Goal: Information Seeking & Learning: Find contact information

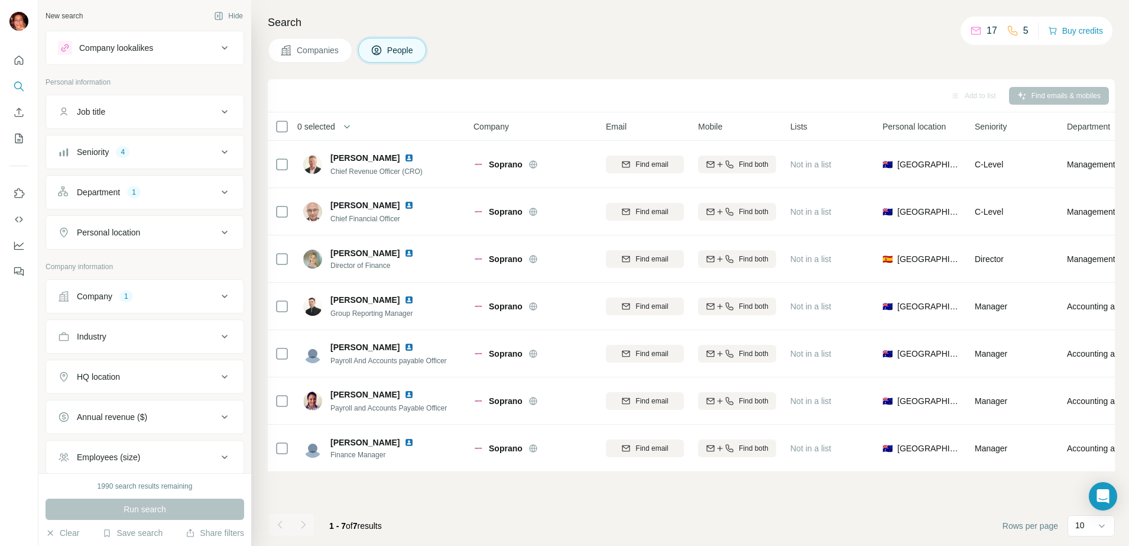
click at [145, 296] on div "Company 1" at bounding box center [138, 296] width 160 height 12
click at [96, 375] on icon "button" at bounding box center [94, 373] width 9 height 9
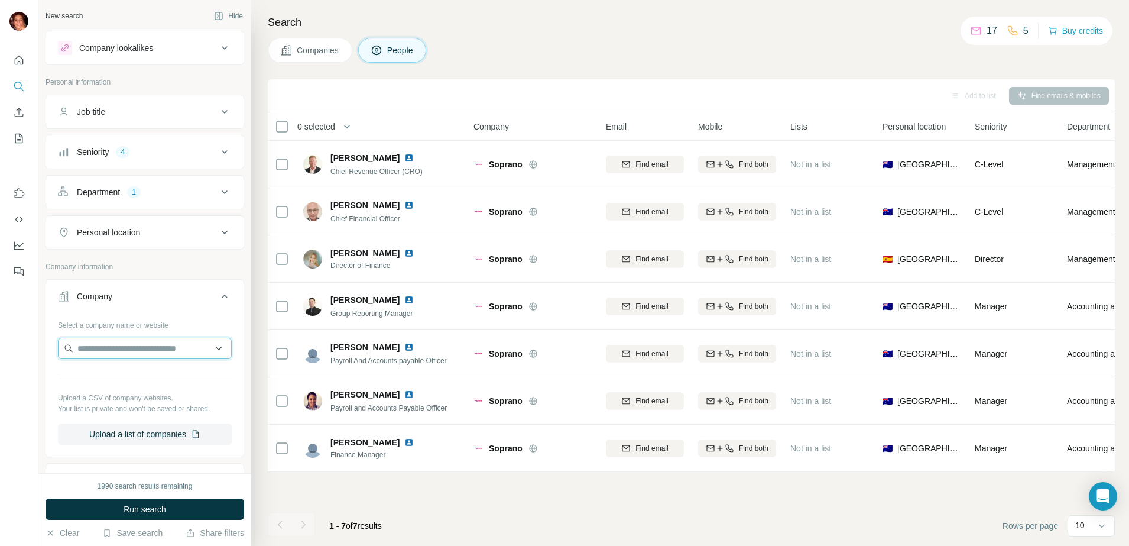
click at [91, 349] on input "text" at bounding box center [145, 348] width 174 height 21
type input "**********"
click at [131, 380] on div "Growens [DOMAIN_NAME]" at bounding box center [139, 380] width 157 height 32
click at [178, 229] on div "Personal location" at bounding box center [138, 232] width 160 height 12
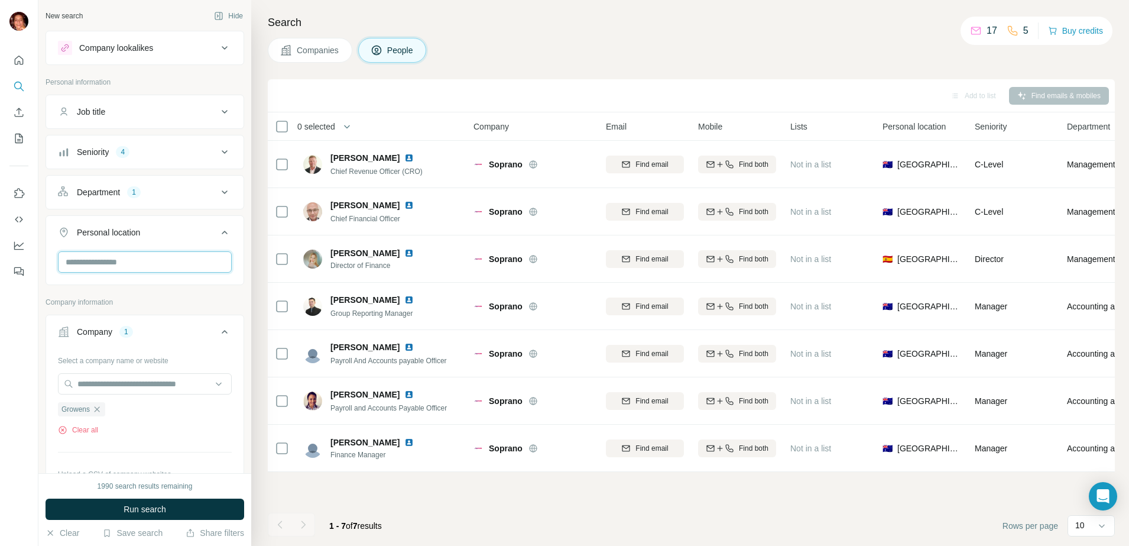
click at [139, 261] on input "text" at bounding box center [145, 261] width 174 height 21
type input "*****"
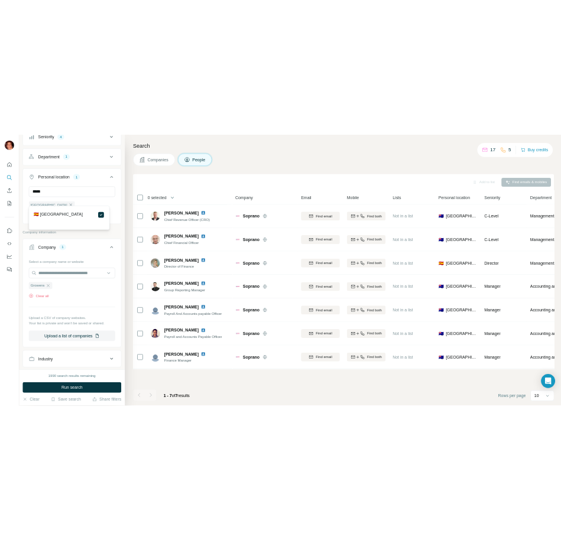
scroll to position [148, 0]
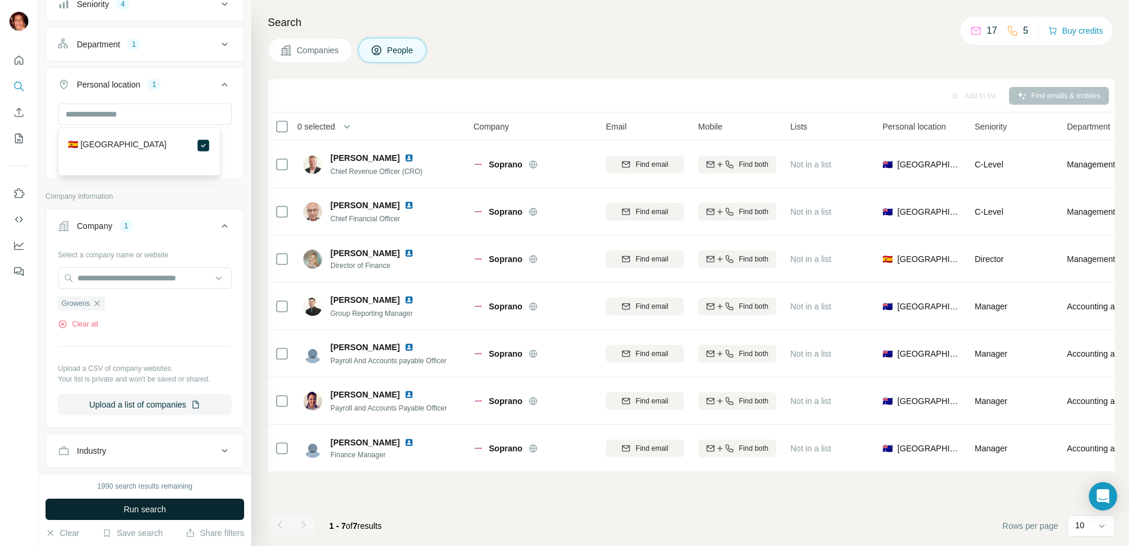
click at [133, 513] on span "Run search" at bounding box center [145, 509] width 43 height 12
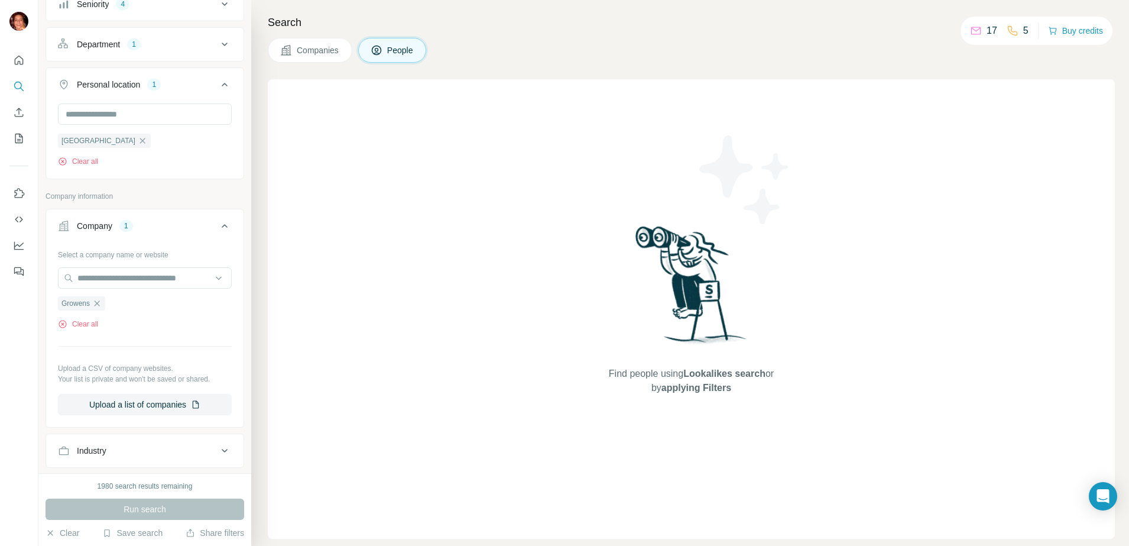
drag, startPoint x: 88, startPoint y: 139, endPoint x: 85, endPoint y: 169, distance: 30.4
click at [138, 140] on icon "button" at bounding box center [142, 140] width 9 height 9
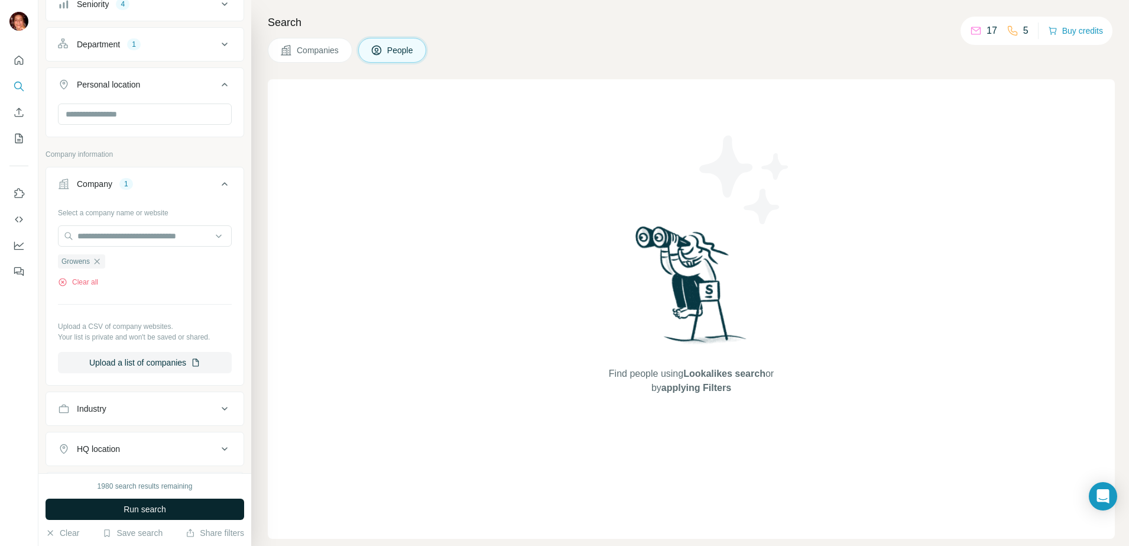
click at [119, 507] on button "Run search" at bounding box center [145, 508] width 199 height 21
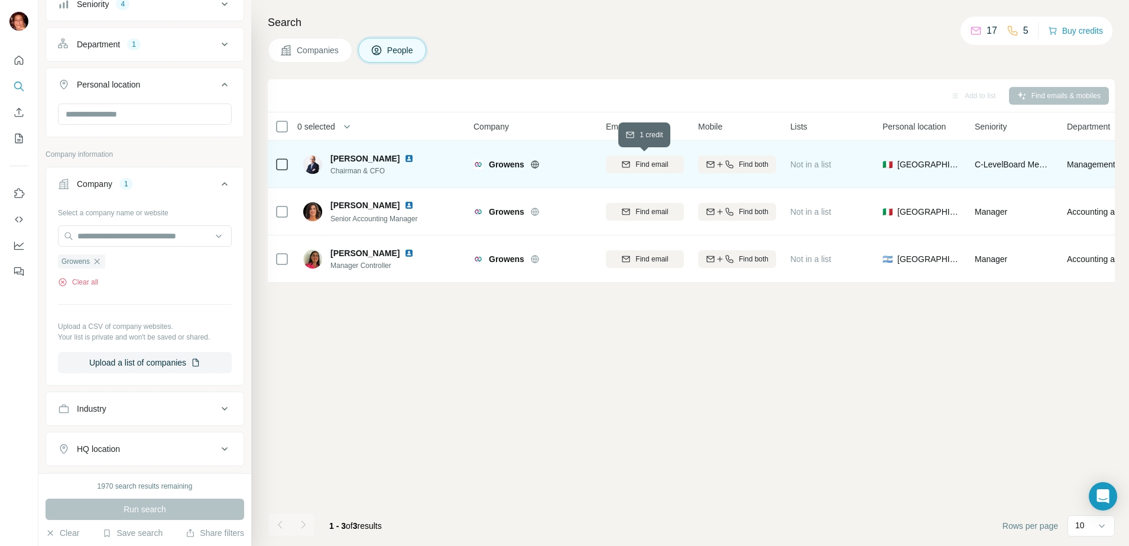
click at [641, 164] on span "Find email" at bounding box center [652, 164] width 33 height 11
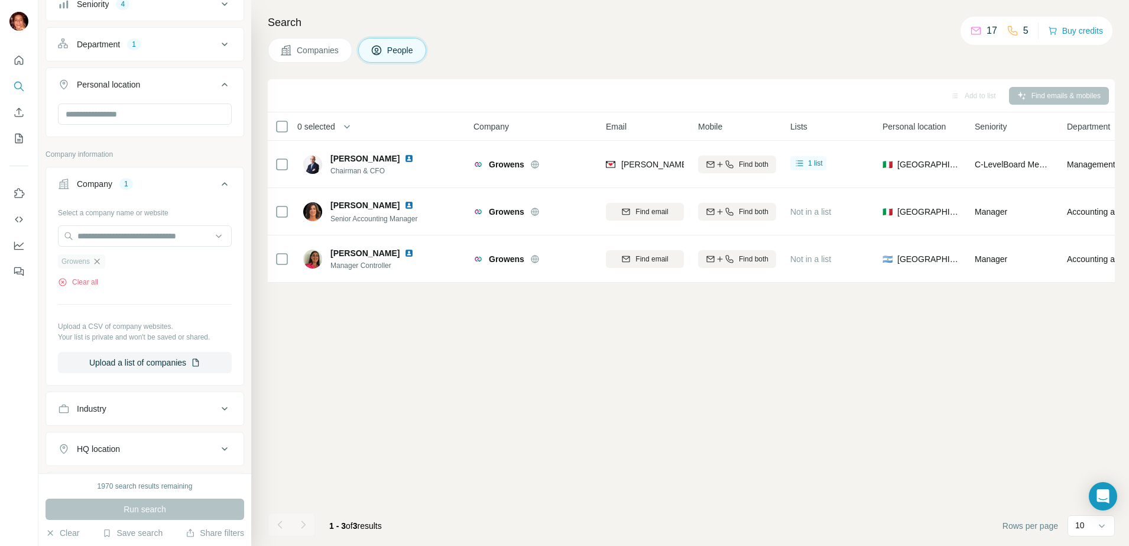
click at [95, 260] on icon "button" at bounding box center [96, 261] width 9 height 9
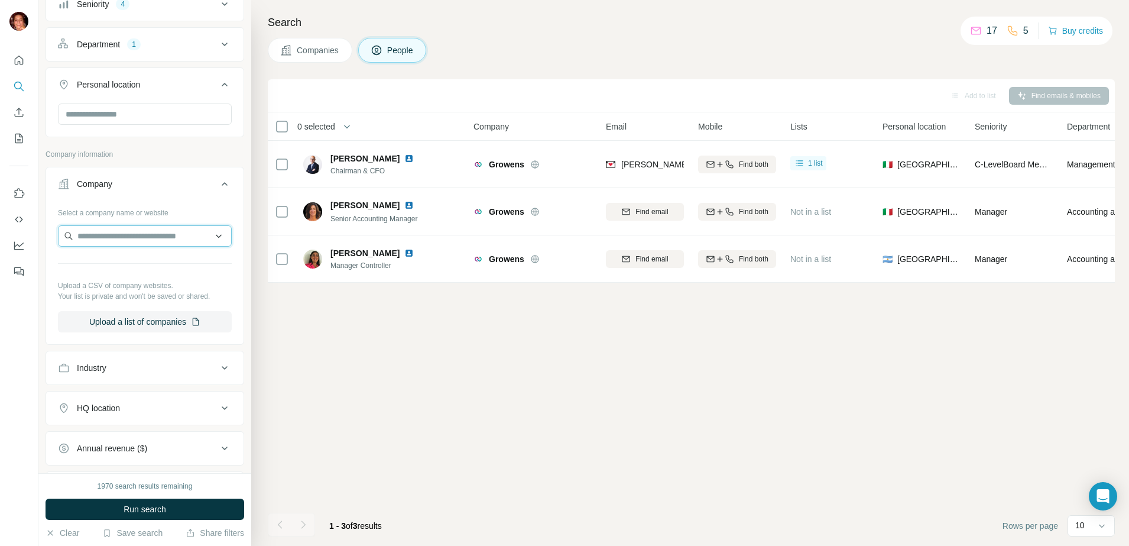
click at [97, 231] on input "text" at bounding box center [145, 235] width 174 height 21
type input "**********"
click at [142, 264] on p "[DATE] Media Group" at bounding box center [130, 263] width 76 height 12
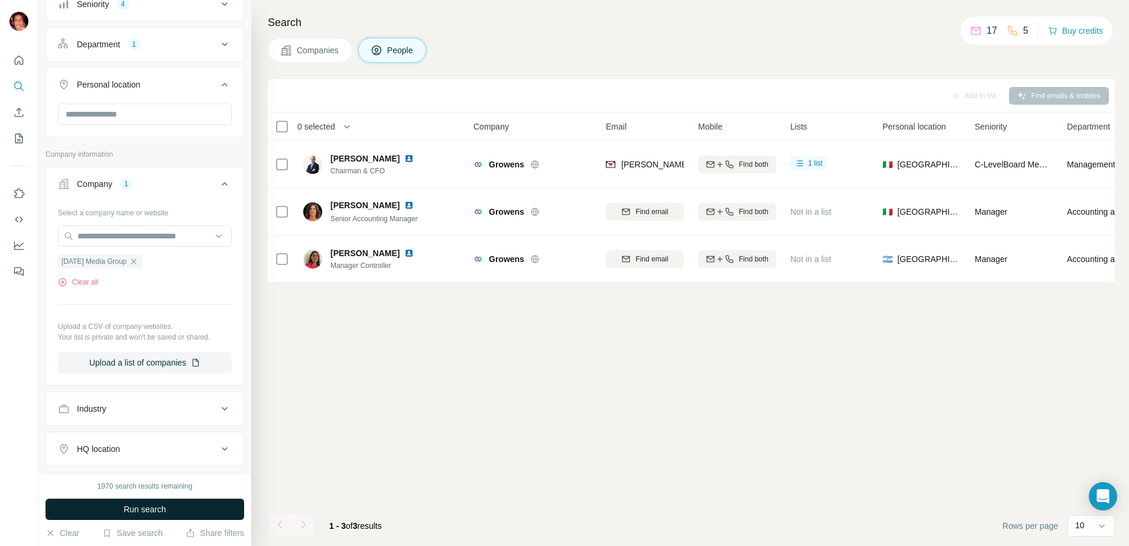
click at [110, 501] on button "Run search" at bounding box center [145, 508] width 199 height 21
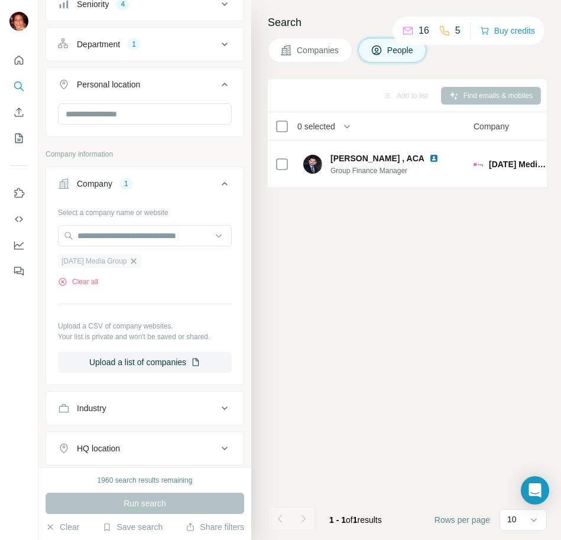
click at [134, 264] on icon "button" at bounding box center [133, 261] width 9 height 9
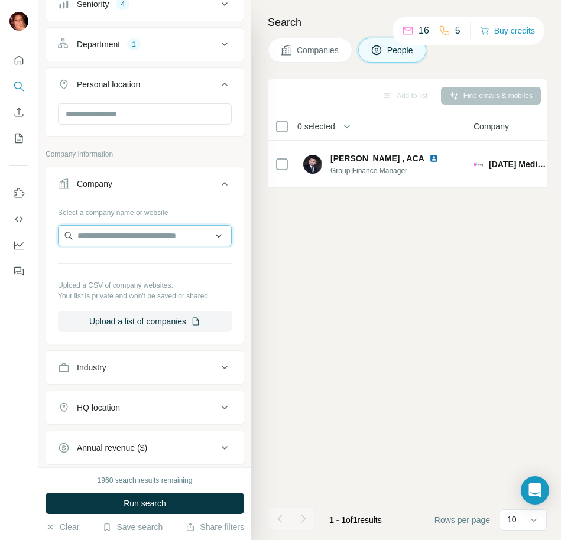
click at [110, 239] on input "text" at bounding box center [145, 235] width 174 height 21
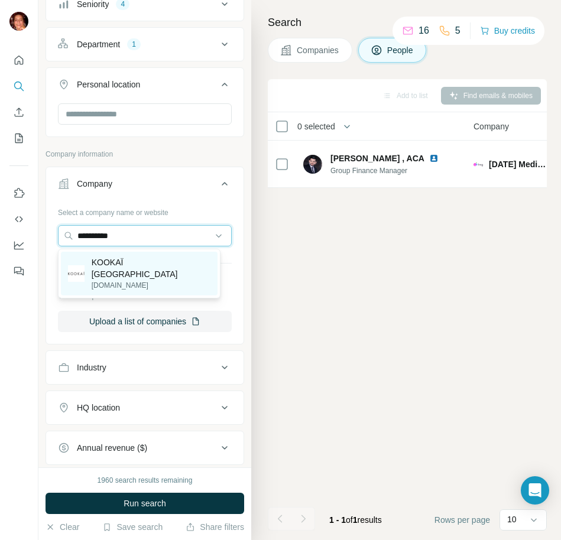
type input "**********"
click at [110, 261] on p "KOOKAÏ [GEOGRAPHIC_DATA]" at bounding box center [151, 269] width 119 height 24
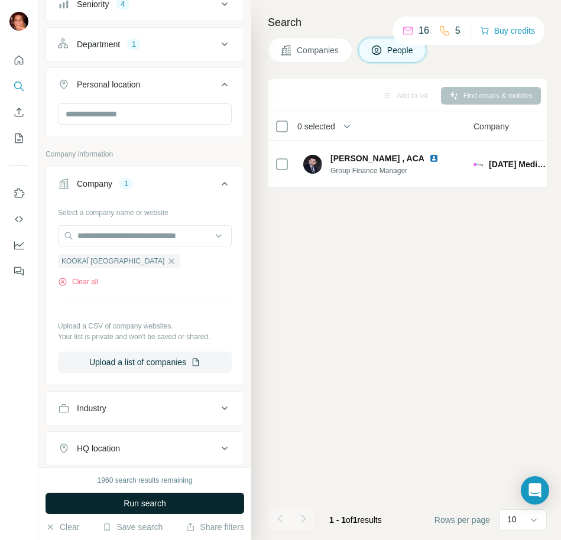
click at [100, 507] on button "Run search" at bounding box center [145, 503] width 199 height 21
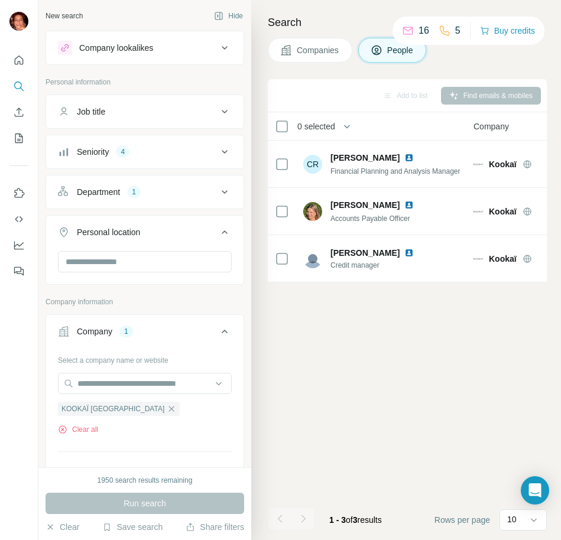
click at [158, 147] on div "Seniority 4" at bounding box center [138, 152] width 160 height 12
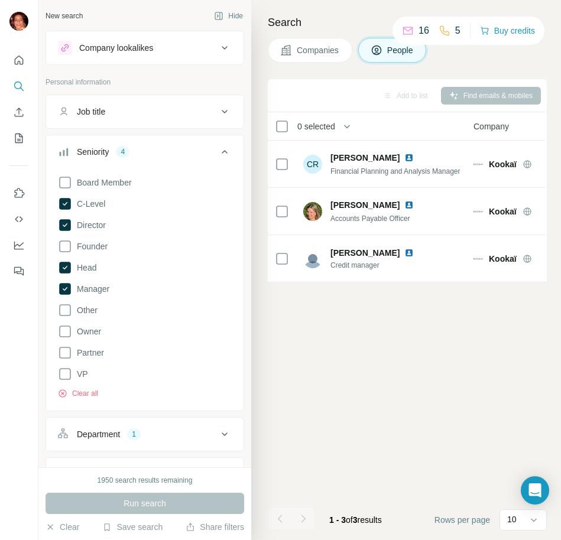
click at [159, 147] on div "Seniority 4" at bounding box center [138, 152] width 160 height 12
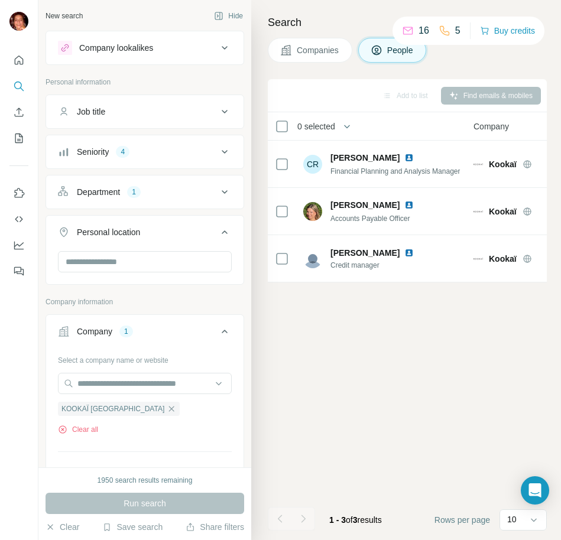
click at [172, 201] on button "Department 1" at bounding box center [144, 192] width 197 height 28
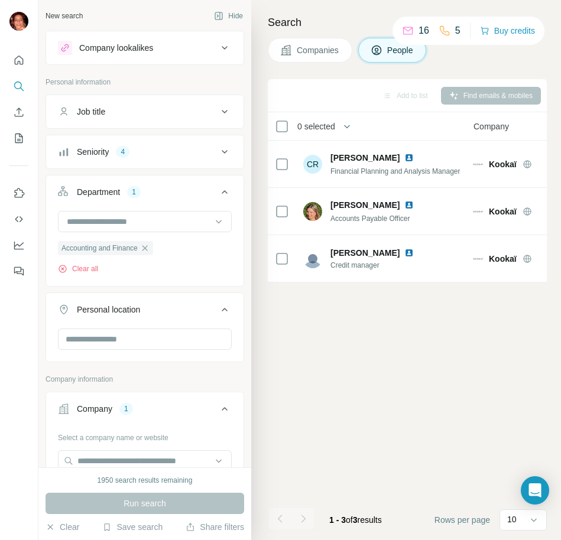
click at [175, 195] on div "Department 1" at bounding box center [138, 192] width 160 height 12
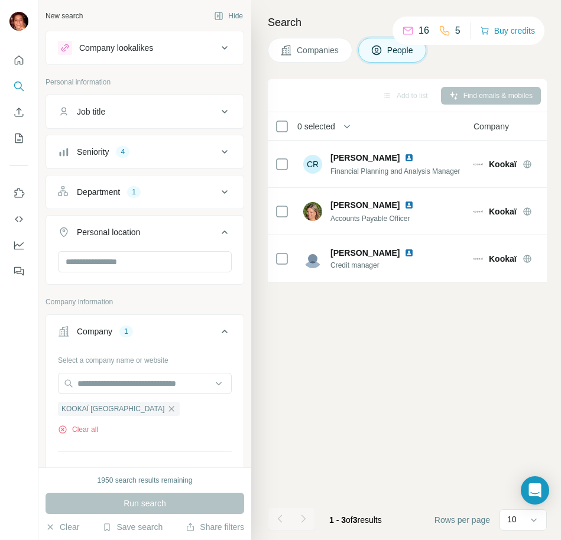
scroll to position [74, 0]
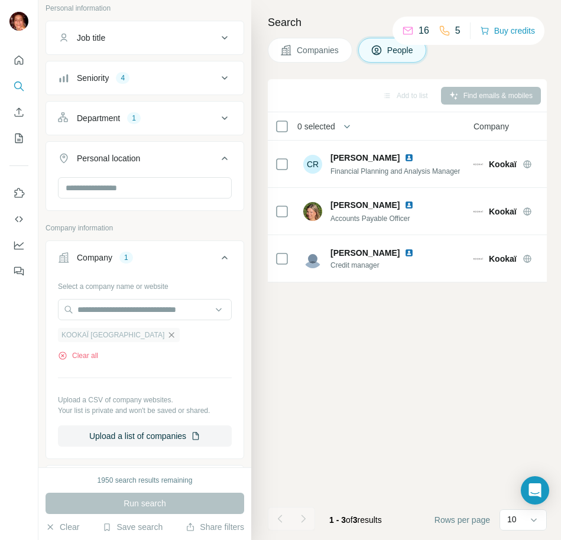
click at [167, 334] on icon "button" at bounding box center [171, 334] width 9 height 9
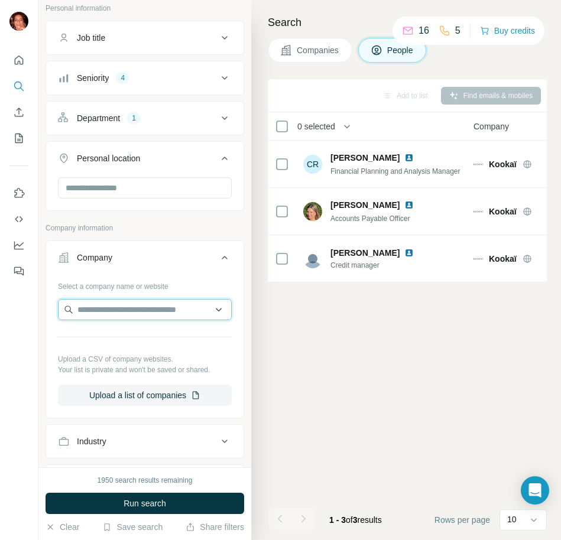
click at [111, 307] on input "text" at bounding box center [145, 309] width 174 height 21
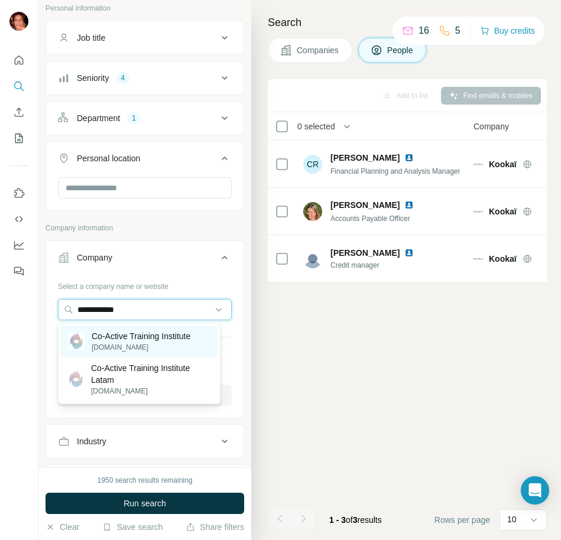
type input "**********"
click at [143, 335] on p "Co-Active Training Institute" at bounding box center [141, 336] width 99 height 12
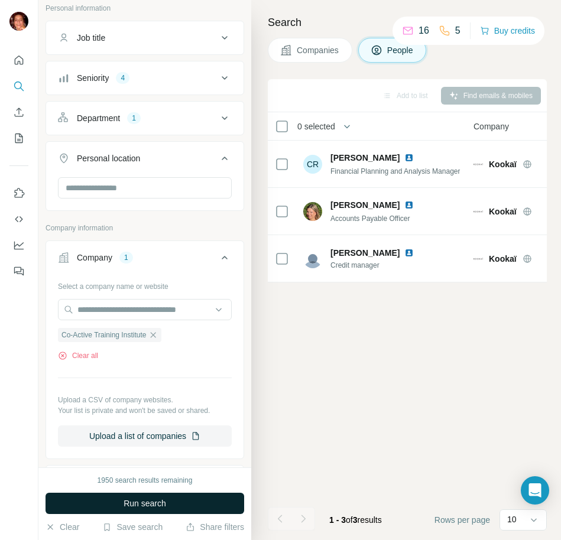
click at [124, 504] on span "Run search" at bounding box center [145, 504] width 43 height 12
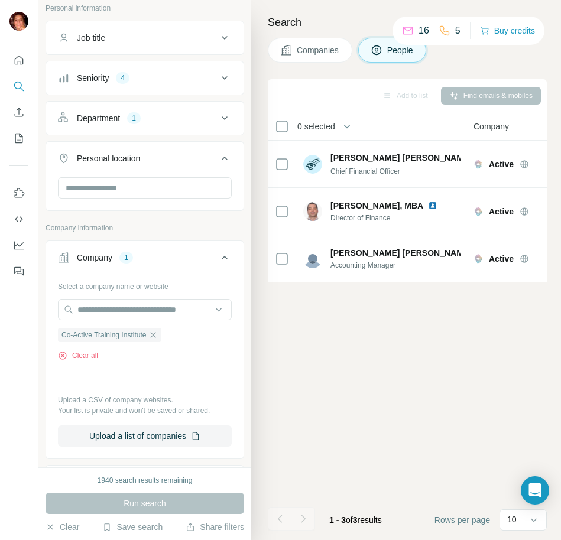
click at [158, 333] on icon "button" at bounding box center [152, 334] width 9 height 9
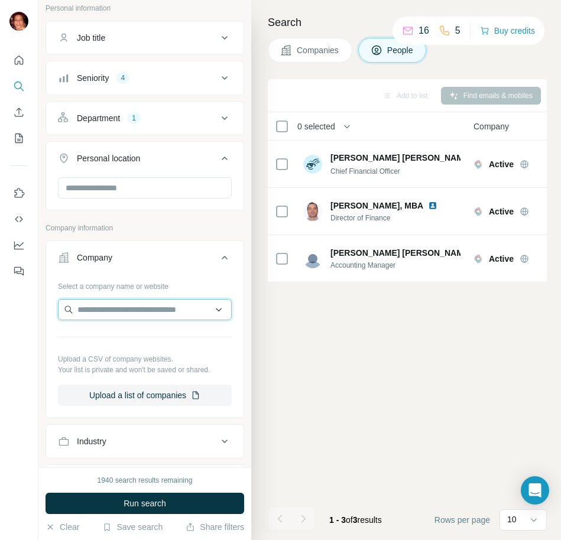
click at [146, 313] on input "text" at bounding box center [145, 309] width 174 height 21
type input "**********"
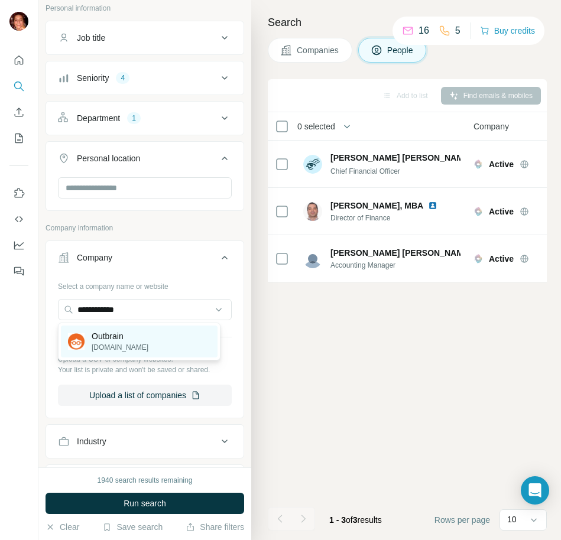
click at [121, 351] on p "[DOMAIN_NAME]" at bounding box center [120, 347] width 57 height 11
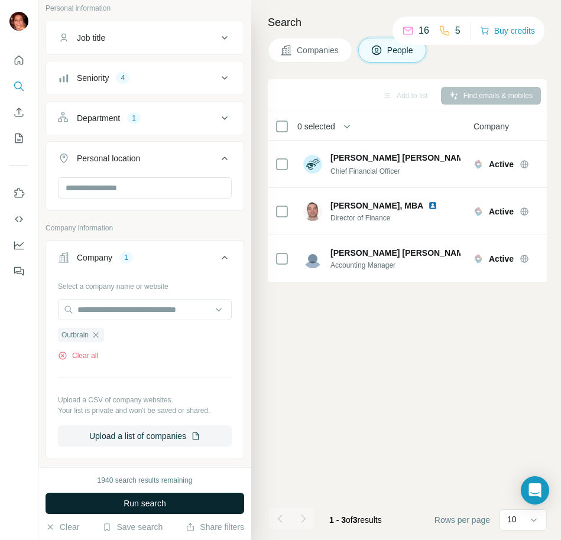
click at [117, 498] on button "Run search" at bounding box center [145, 503] width 199 height 21
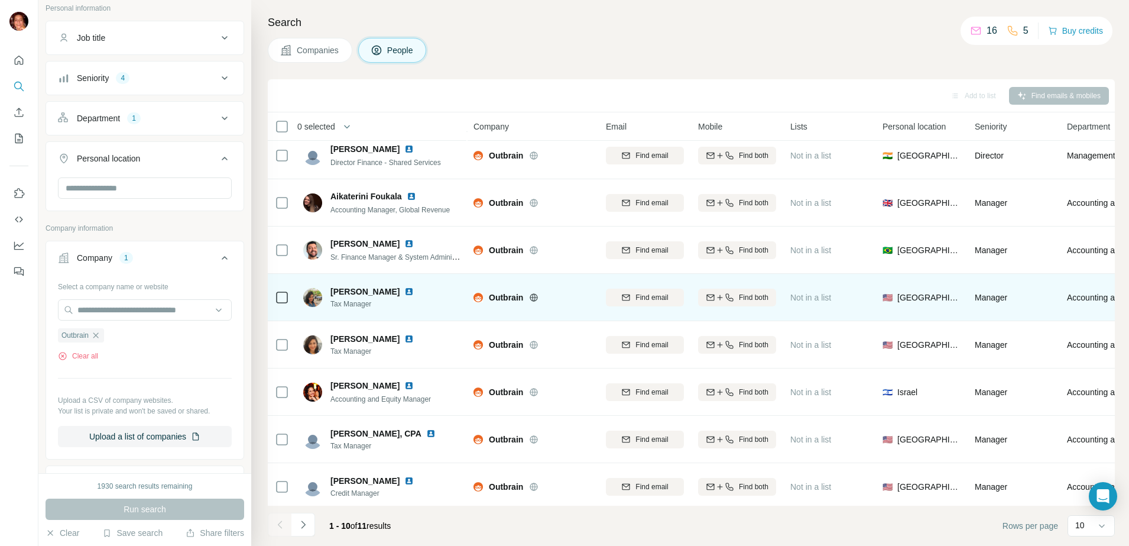
scroll to position [116, 0]
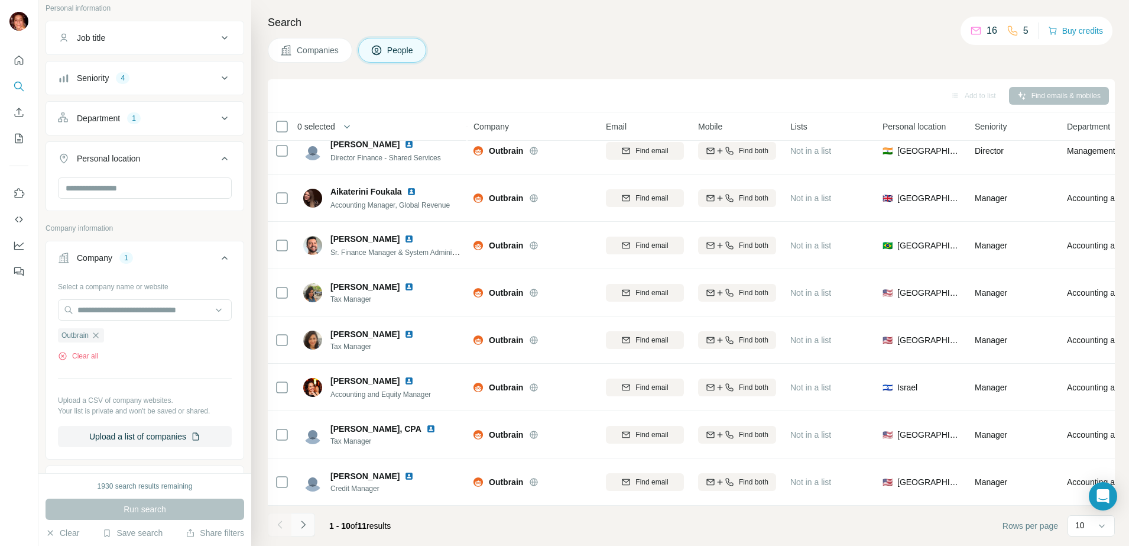
click at [306, 527] on icon "Navigate to next page" at bounding box center [303, 524] width 12 height 12
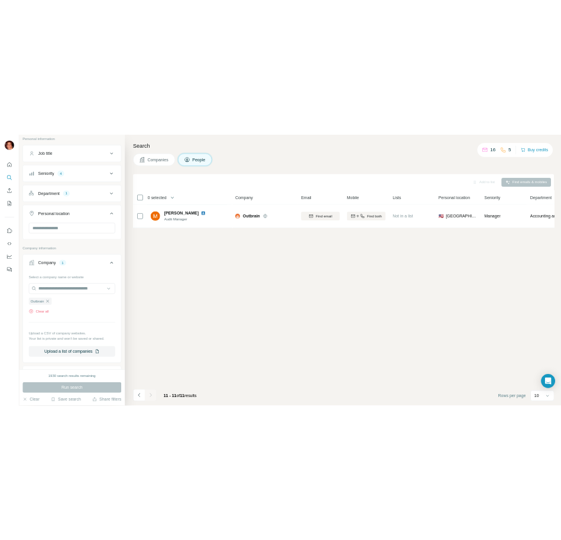
scroll to position [0, 0]
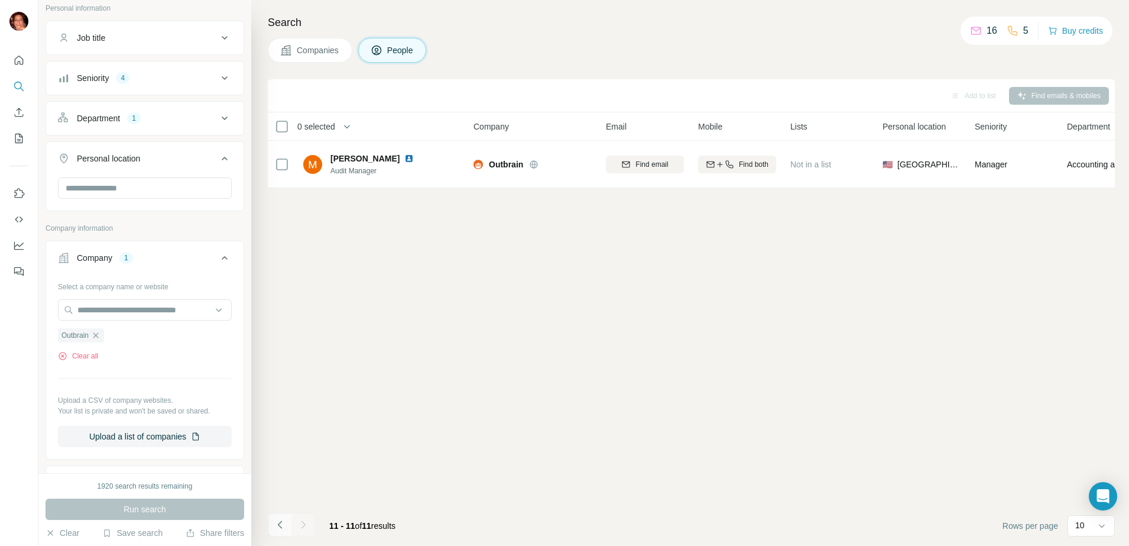
click at [273, 524] on button "Navigate to previous page" at bounding box center [280, 525] width 24 height 24
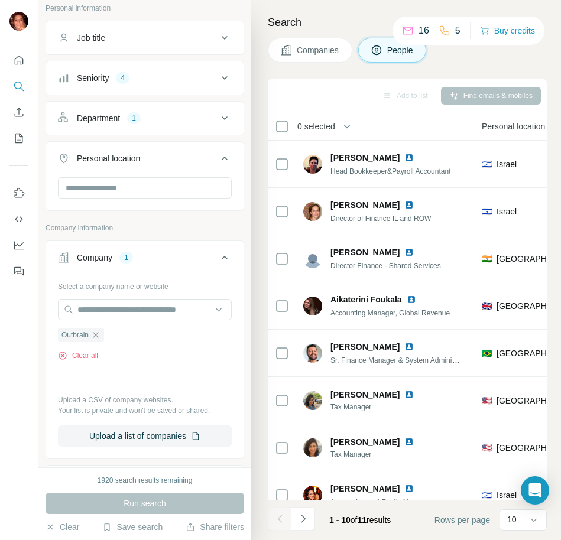
scroll to position [0, 405]
click at [99, 333] on icon "button" at bounding box center [95, 334] width 5 height 5
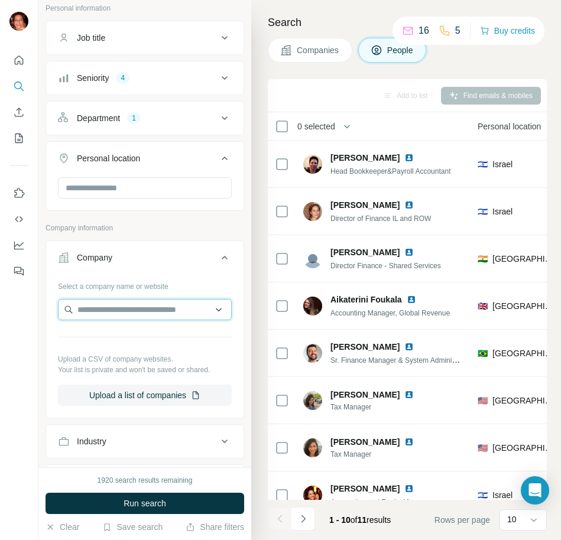
click at [97, 310] on input "text" at bounding box center [145, 309] width 174 height 21
type input "*"
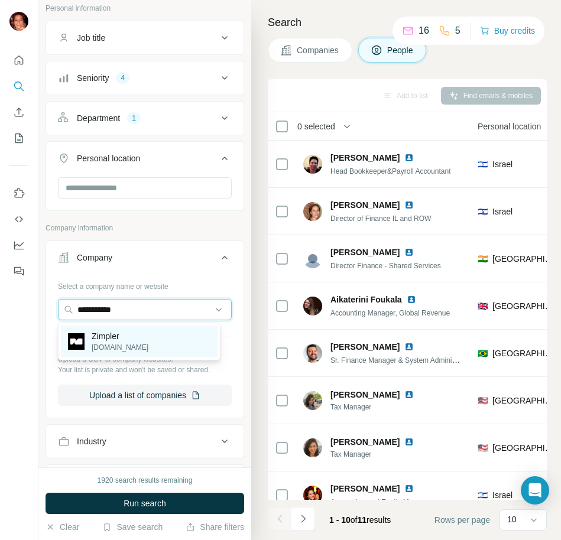
type input "**********"
click at [97, 338] on p "Zimpler" at bounding box center [120, 336] width 57 height 12
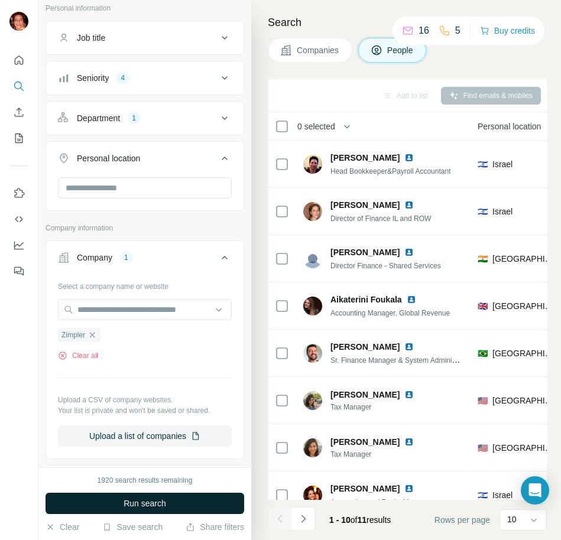
click at [99, 505] on button "Run search" at bounding box center [145, 503] width 199 height 21
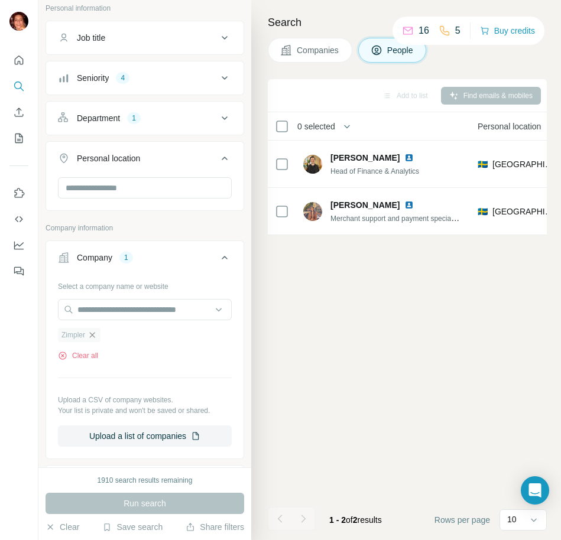
click at [95, 334] on icon "button" at bounding box center [92, 334] width 5 height 5
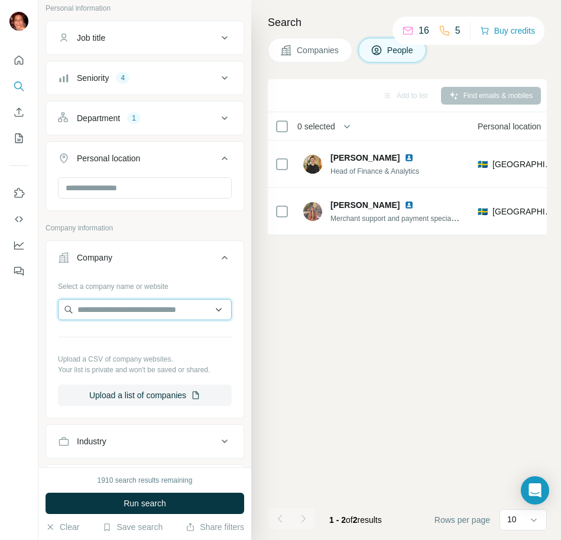
click at [87, 316] on input "text" at bounding box center [145, 309] width 174 height 21
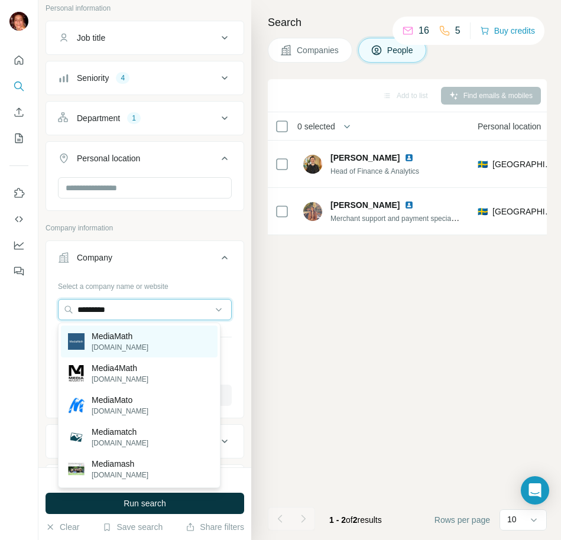
type input "*********"
click at [123, 339] on p "MediaMath" at bounding box center [120, 336] width 57 height 12
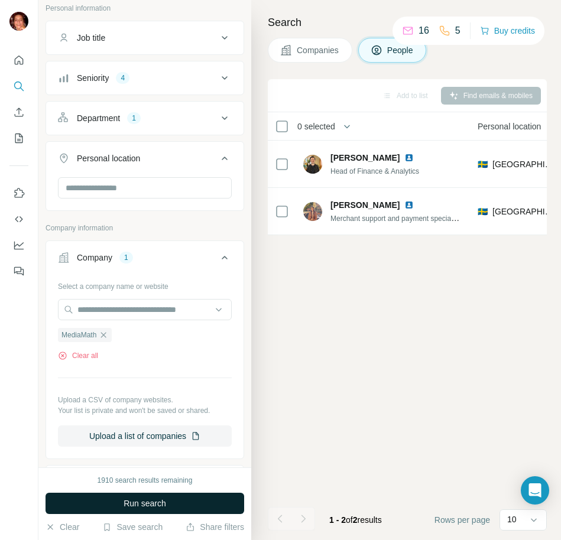
click at [96, 506] on button "Run search" at bounding box center [145, 503] width 199 height 21
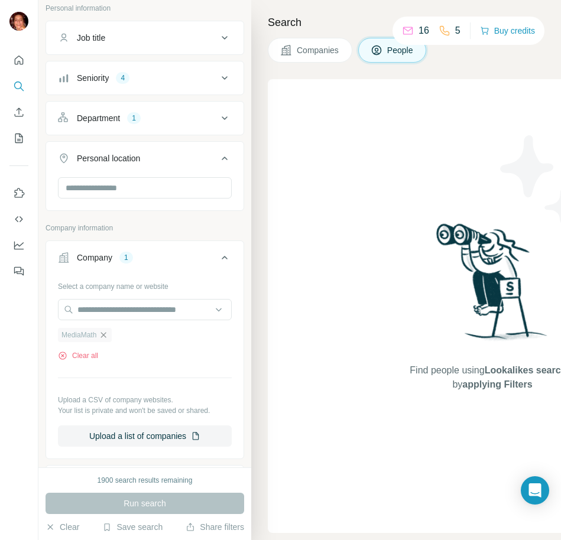
click at [105, 335] on icon "button" at bounding box center [103, 334] width 9 height 9
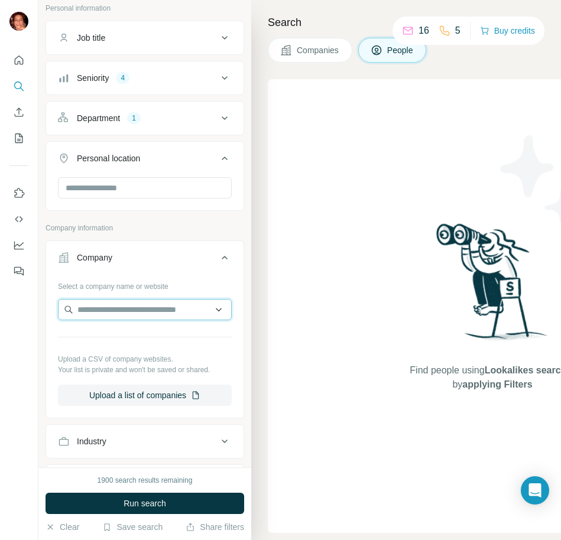
click at [97, 308] on input "text" at bounding box center [145, 309] width 174 height 21
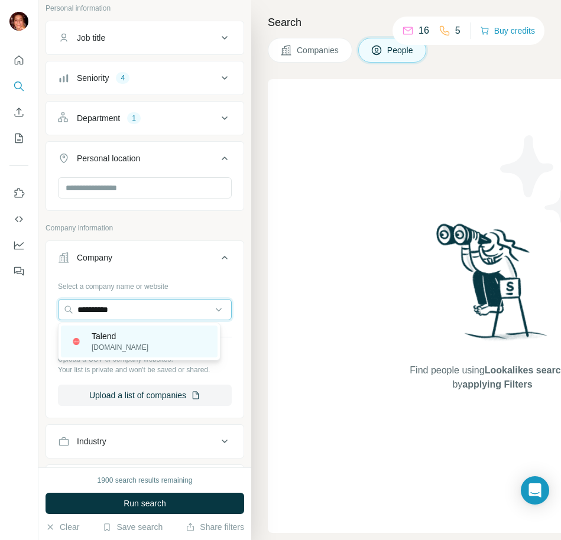
type input "**********"
click at [83, 346] on div at bounding box center [76, 341] width 17 height 22
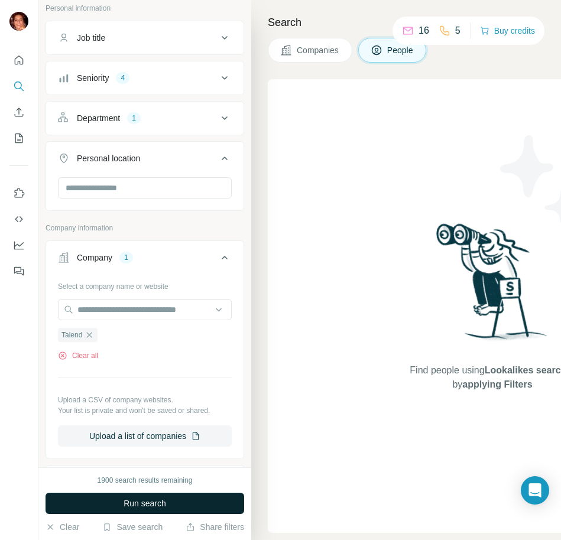
click at [113, 499] on button "Run search" at bounding box center [145, 503] width 199 height 21
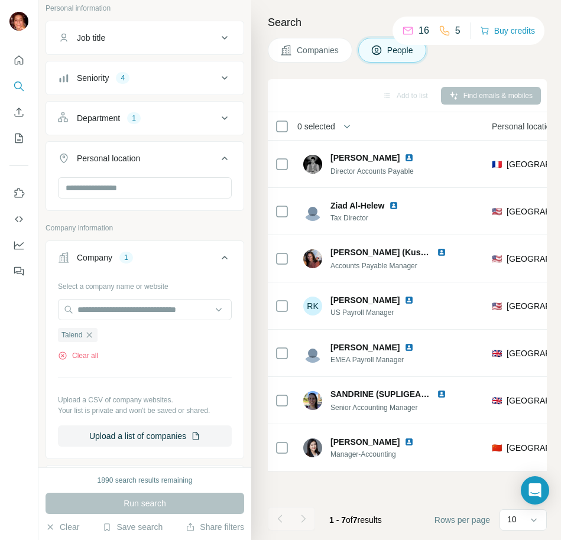
scroll to position [0, 420]
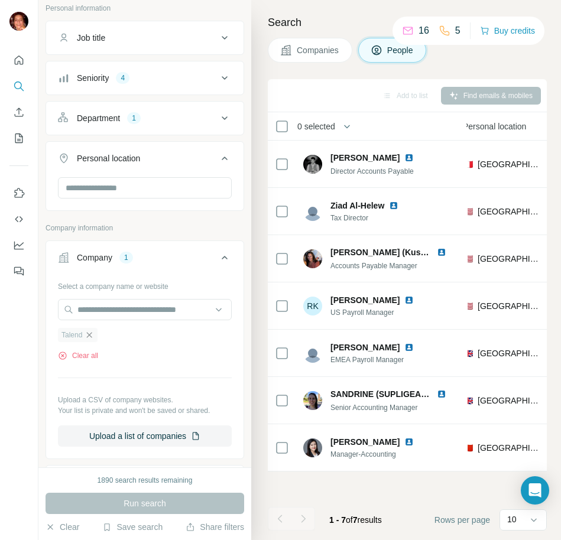
click at [92, 333] on icon "button" at bounding box center [89, 334] width 5 height 5
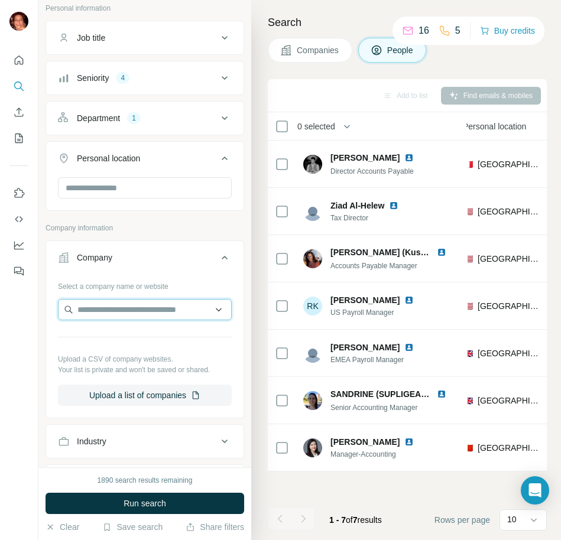
click at [101, 308] on input "text" at bounding box center [145, 309] width 174 height 21
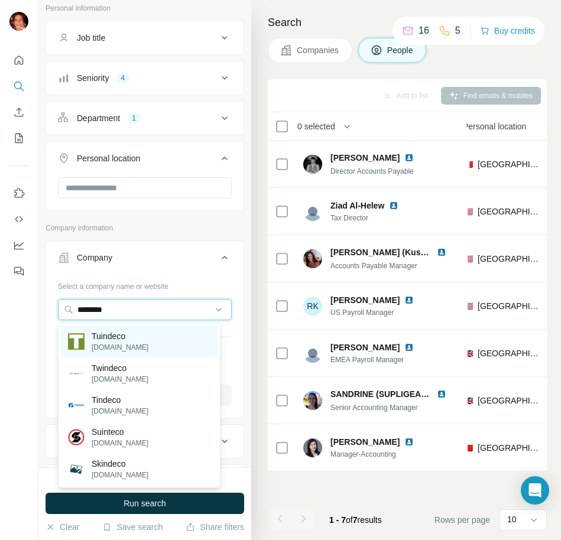
type input "********"
click at [98, 342] on p "[DOMAIN_NAME]" at bounding box center [120, 347] width 57 height 11
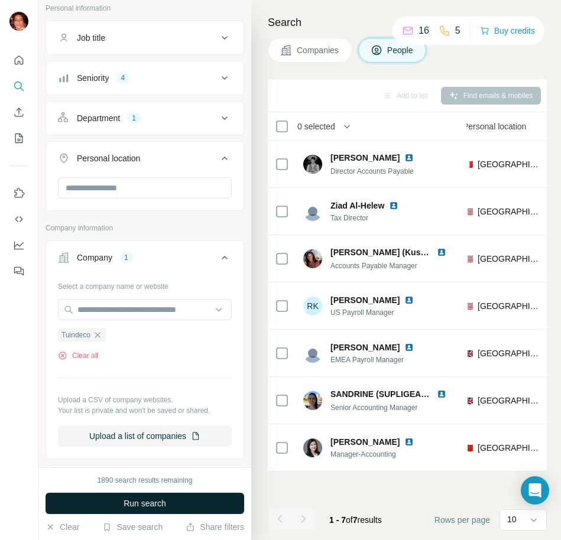
click at [131, 502] on span "Run search" at bounding box center [145, 504] width 43 height 12
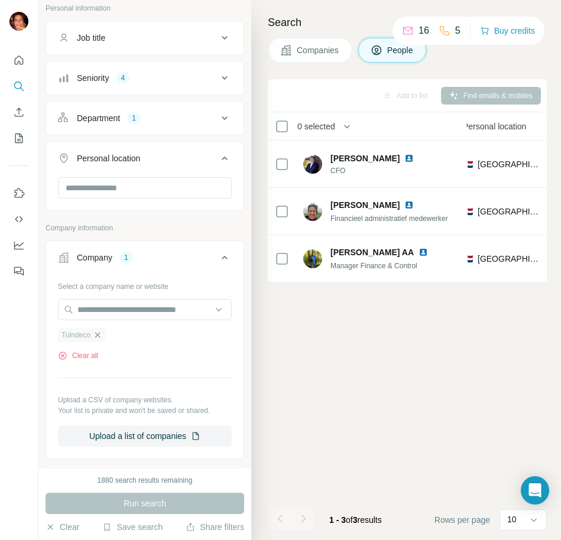
click at [99, 333] on icon "button" at bounding box center [97, 334] width 9 height 9
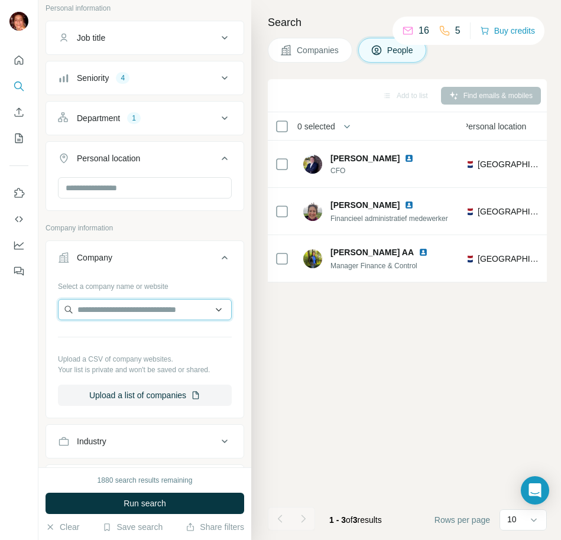
click at [85, 313] on input "text" at bounding box center [145, 309] width 174 height 21
type input "**********"
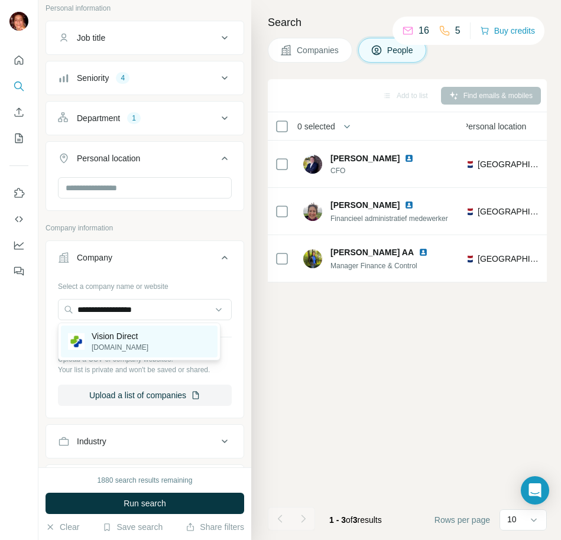
click at [107, 345] on p "[DOMAIN_NAME]" at bounding box center [120, 347] width 57 height 11
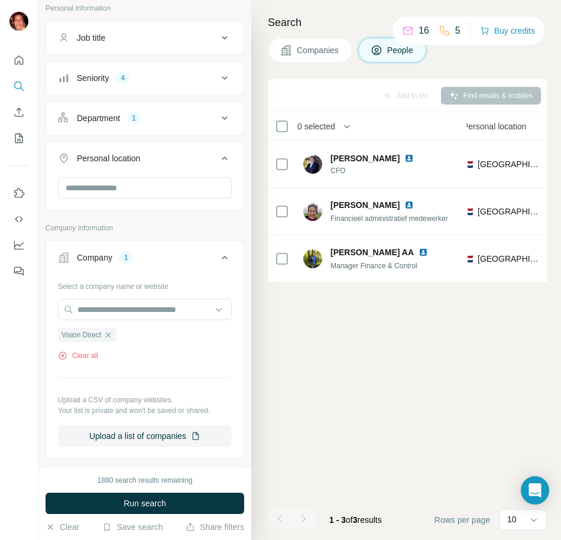
click at [102, 500] on button "Run search" at bounding box center [145, 503] width 199 height 21
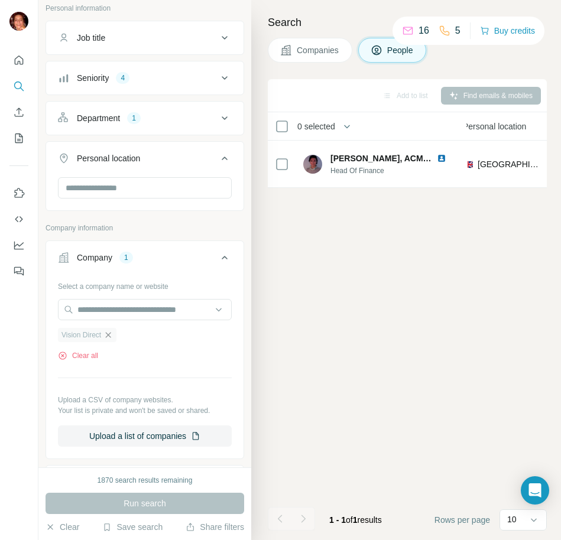
click at [107, 336] on icon "button" at bounding box center [107, 334] width 9 height 9
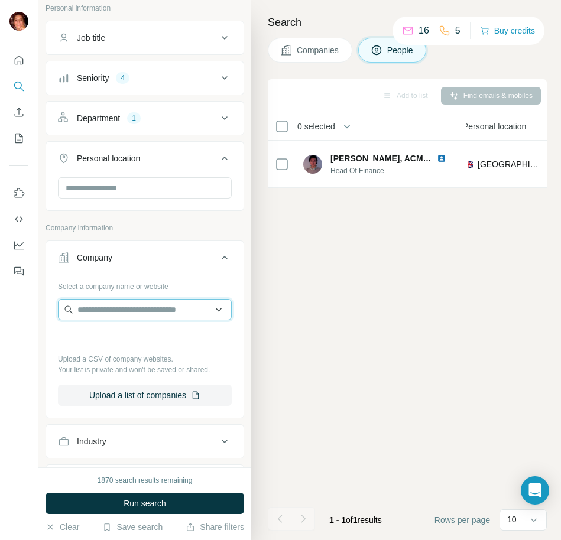
click at [94, 307] on input "text" at bounding box center [145, 309] width 174 height 21
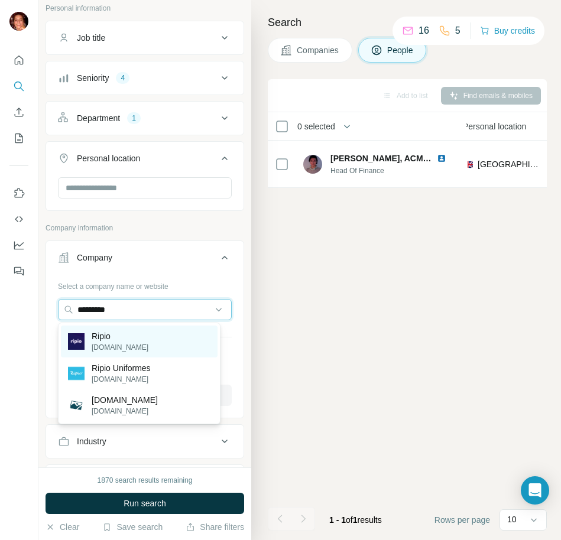
type input "*********"
click at [115, 346] on p "[DOMAIN_NAME]" at bounding box center [120, 347] width 57 height 11
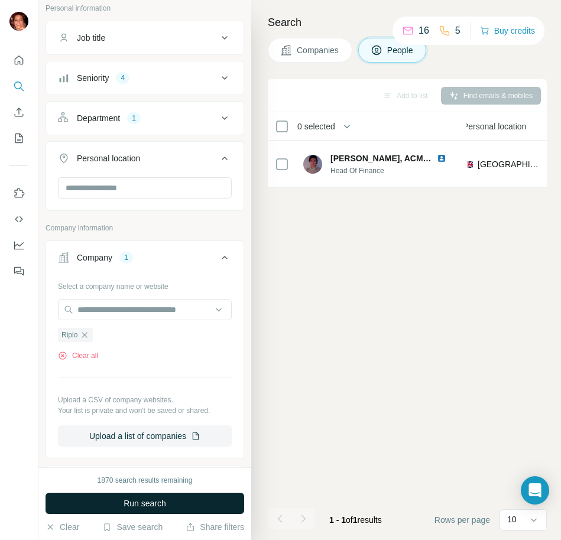
click at [131, 504] on span "Run search" at bounding box center [145, 504] width 43 height 12
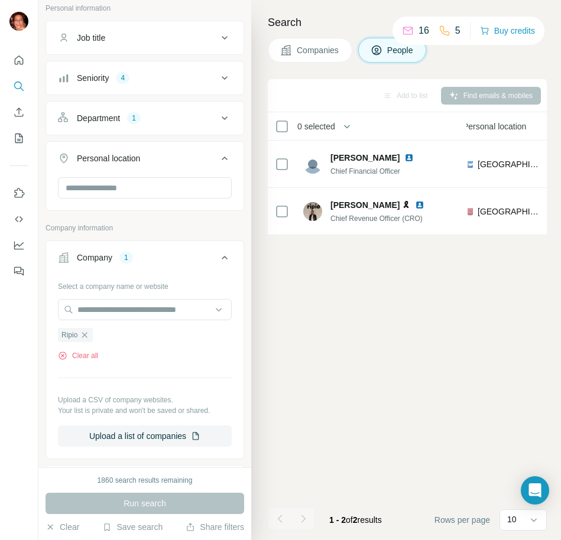
click at [86, 335] on icon "button" at bounding box center [84, 334] width 9 height 9
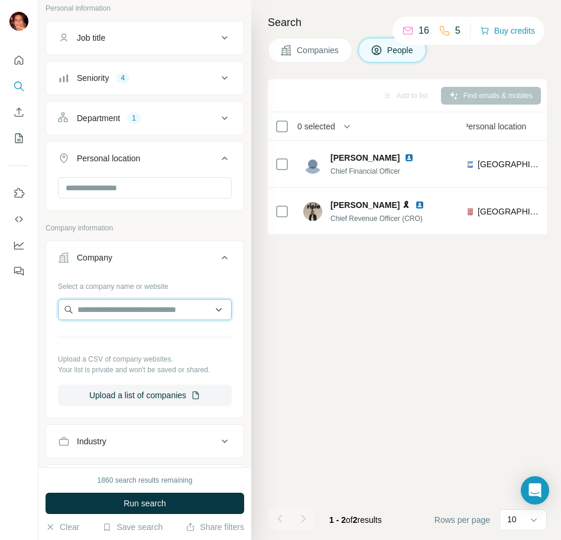
click at [86, 313] on input "text" at bounding box center [145, 309] width 174 height 21
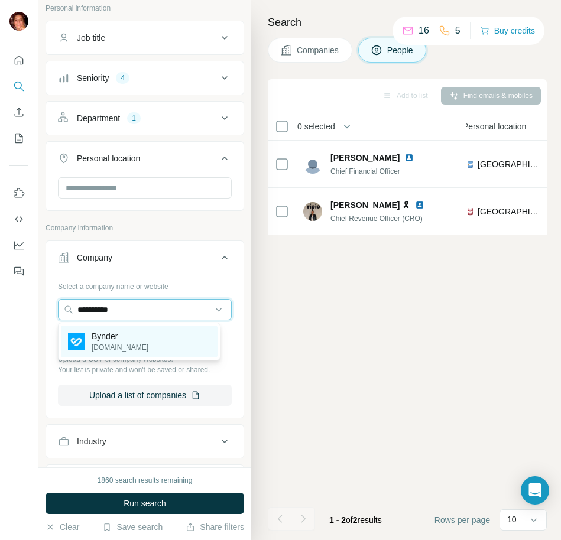
type input "**********"
click at [90, 341] on div "[PERSON_NAME] [PERSON_NAME][DOMAIN_NAME]" at bounding box center [108, 341] width 80 height 22
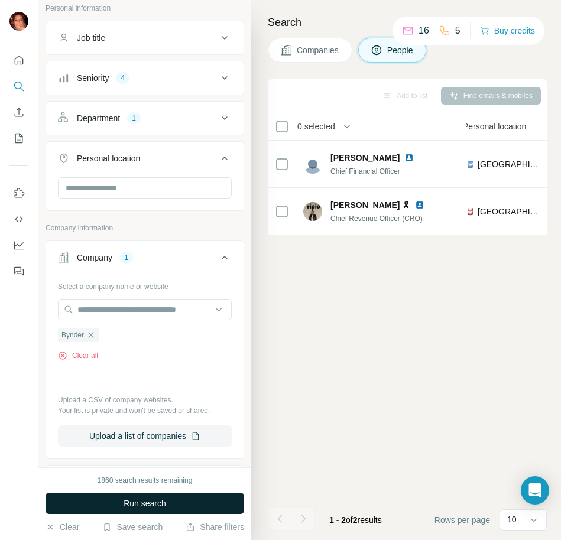
click at [106, 500] on button "Run search" at bounding box center [145, 503] width 199 height 21
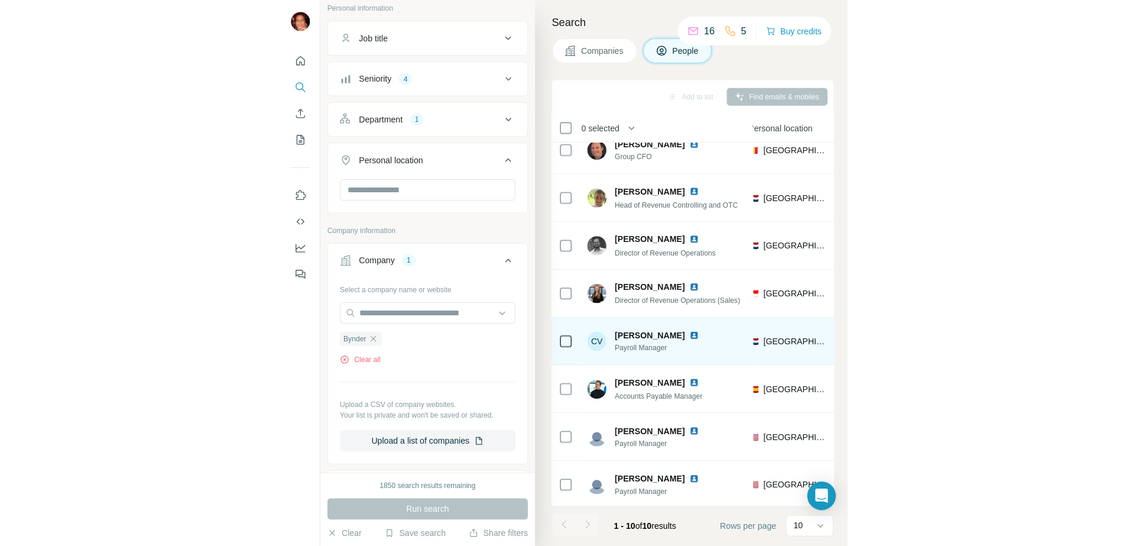
scroll to position [0, 420]
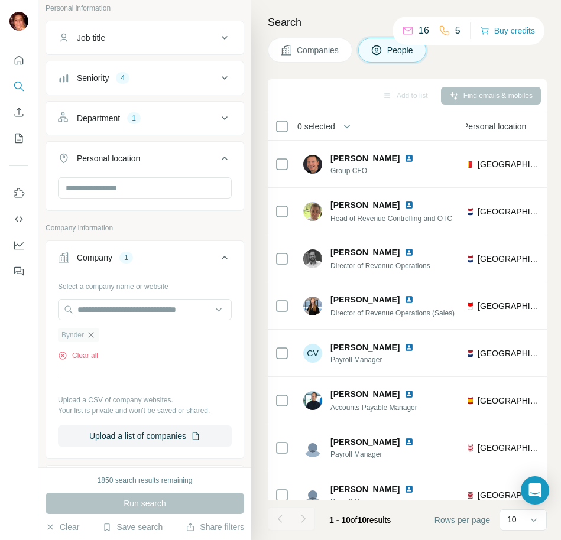
click at [92, 337] on icon "button" at bounding box center [90, 334] width 9 height 9
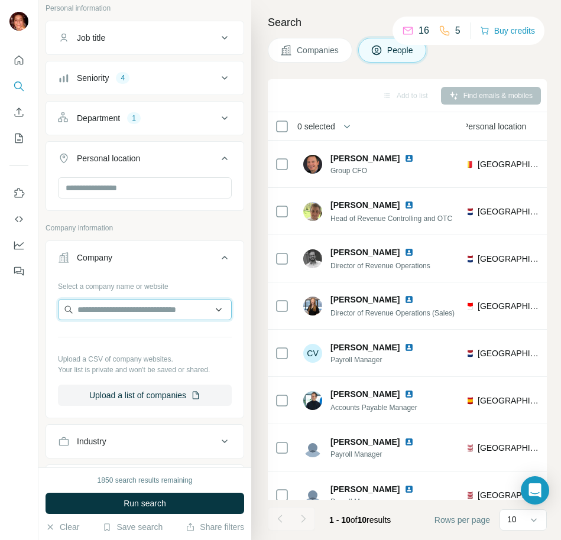
click at [91, 312] on input "text" at bounding box center [145, 309] width 174 height 21
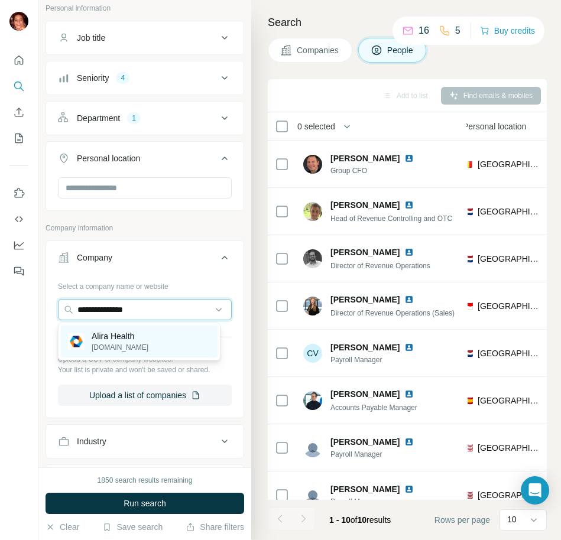
type input "**********"
click at [70, 346] on img at bounding box center [76, 341] width 17 height 17
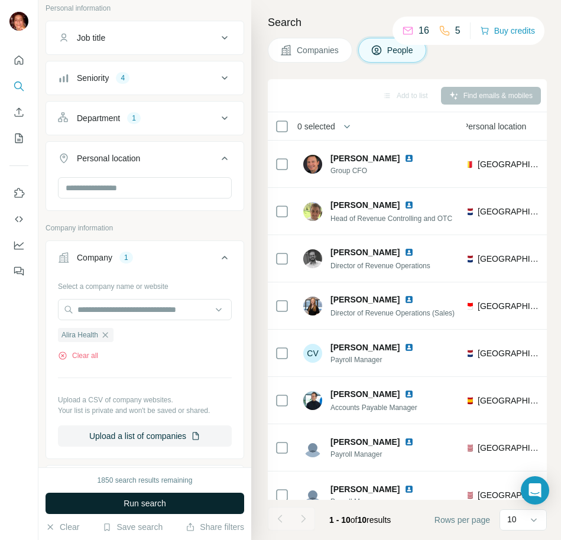
click at [114, 510] on button "Run search" at bounding box center [145, 503] width 199 height 21
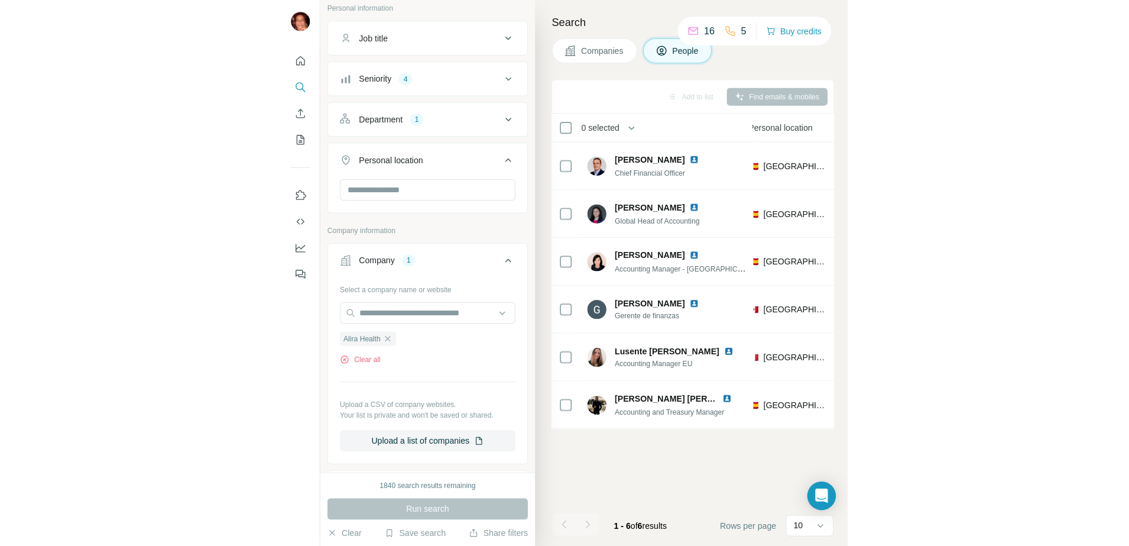
scroll to position [0, 177]
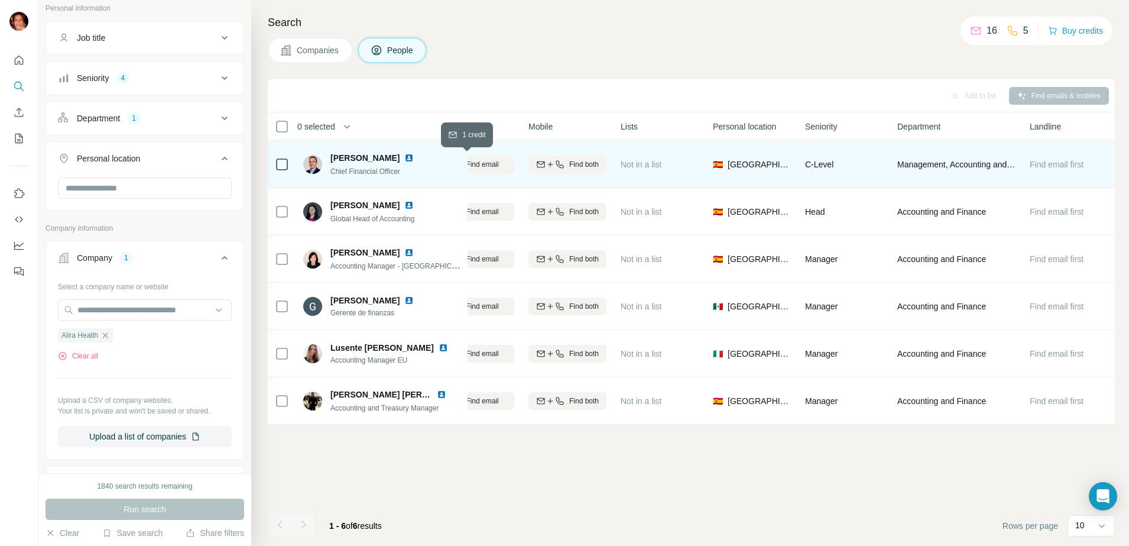
click at [480, 165] on span "Find email" at bounding box center [482, 164] width 33 height 11
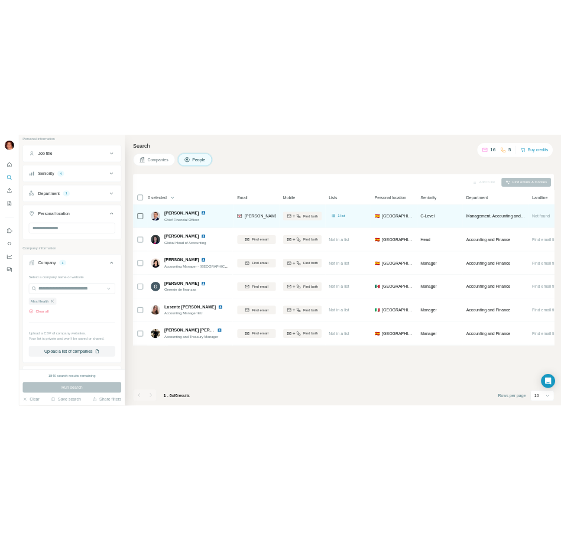
scroll to position [0, 125]
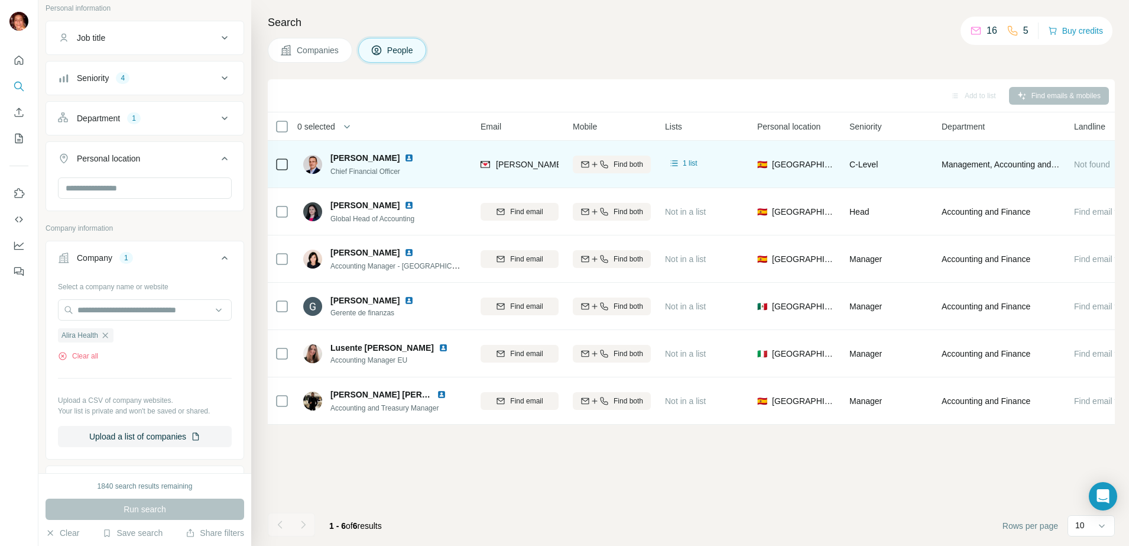
click at [513, 433] on div "Add to list Find emails & mobiles 0 selected People Company Email Mobile Lists …" at bounding box center [691, 312] width 847 height 466
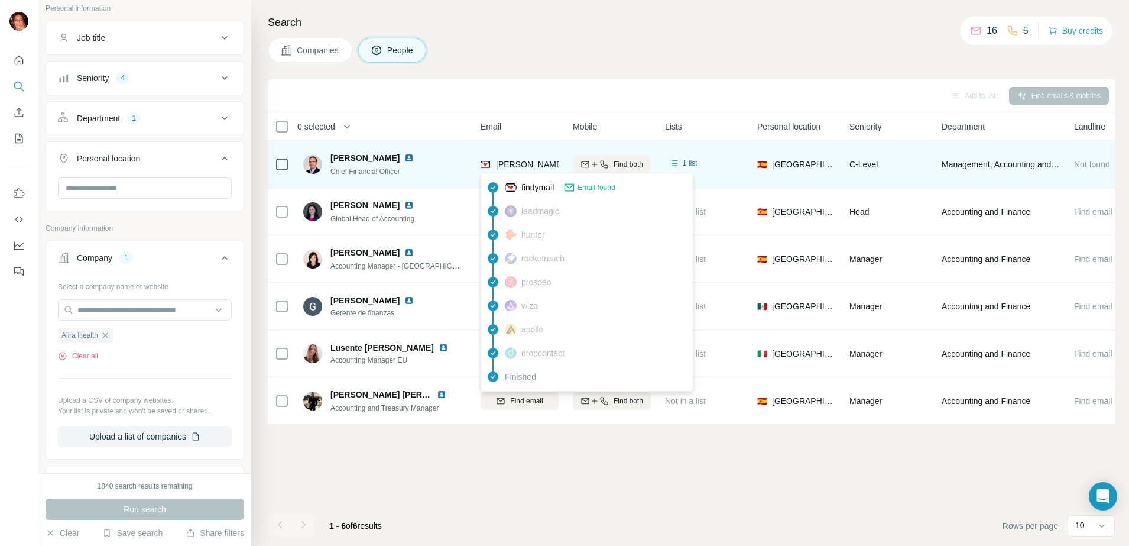
click at [536, 168] on span "[PERSON_NAME][EMAIL_ADDRESS][PERSON_NAME][DOMAIN_NAME]" at bounding box center [634, 164] width 277 height 9
click at [533, 168] on span "[PERSON_NAME][EMAIL_ADDRESS][PERSON_NAME][DOMAIN_NAME]" at bounding box center [634, 164] width 277 height 9
drag, startPoint x: 533, startPoint y: 168, endPoint x: 523, endPoint y: 163, distance: 11.1
click at [523, 163] on span "[PERSON_NAME][EMAIL_ADDRESS][PERSON_NAME][DOMAIN_NAME]" at bounding box center [634, 164] width 277 height 9
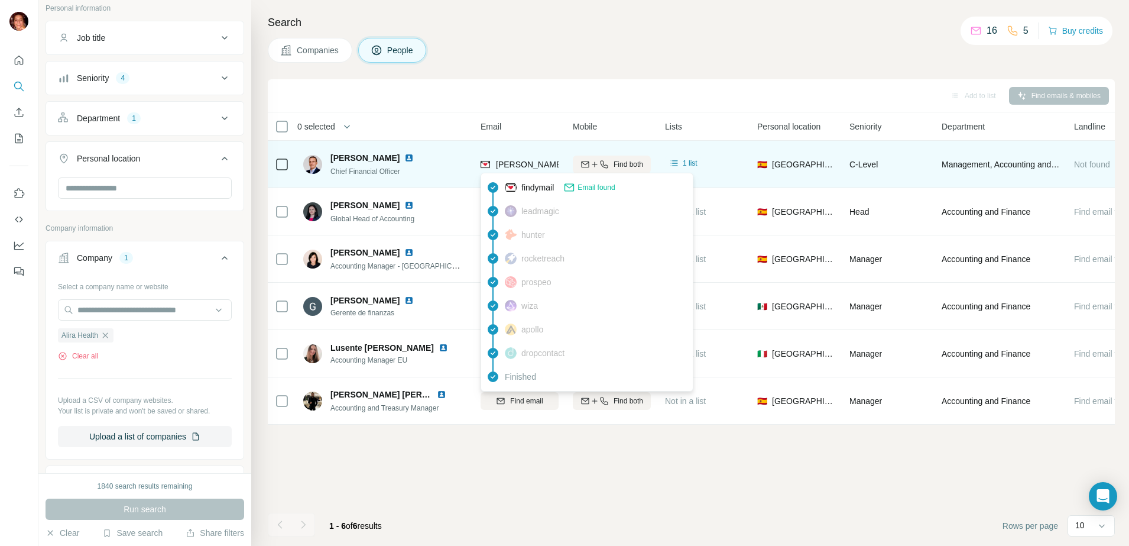
click at [485, 164] on img at bounding box center [485, 164] width 9 height 12
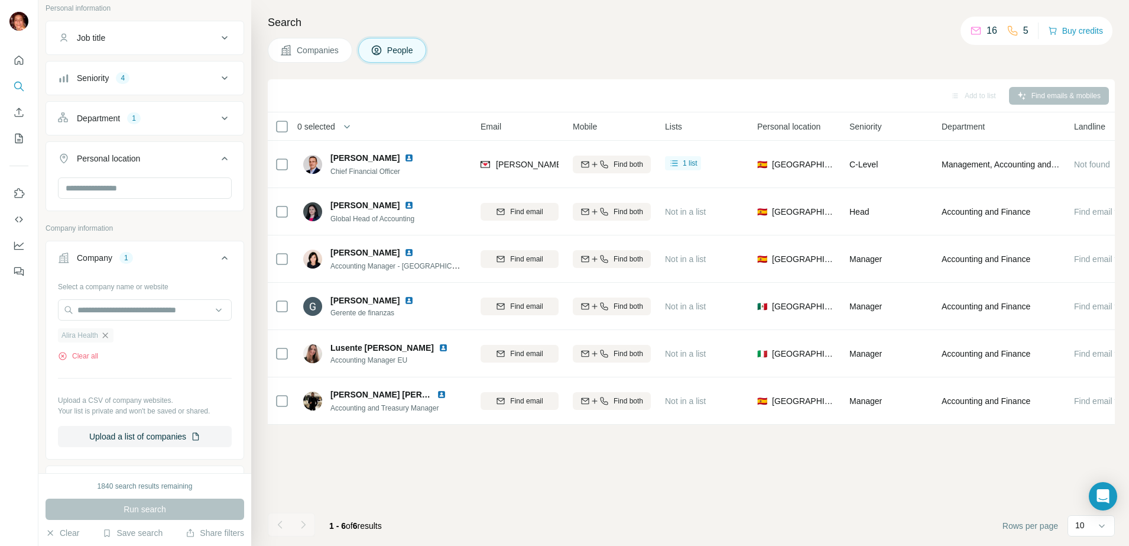
click at [107, 332] on icon "button" at bounding box center [104, 334] width 9 height 9
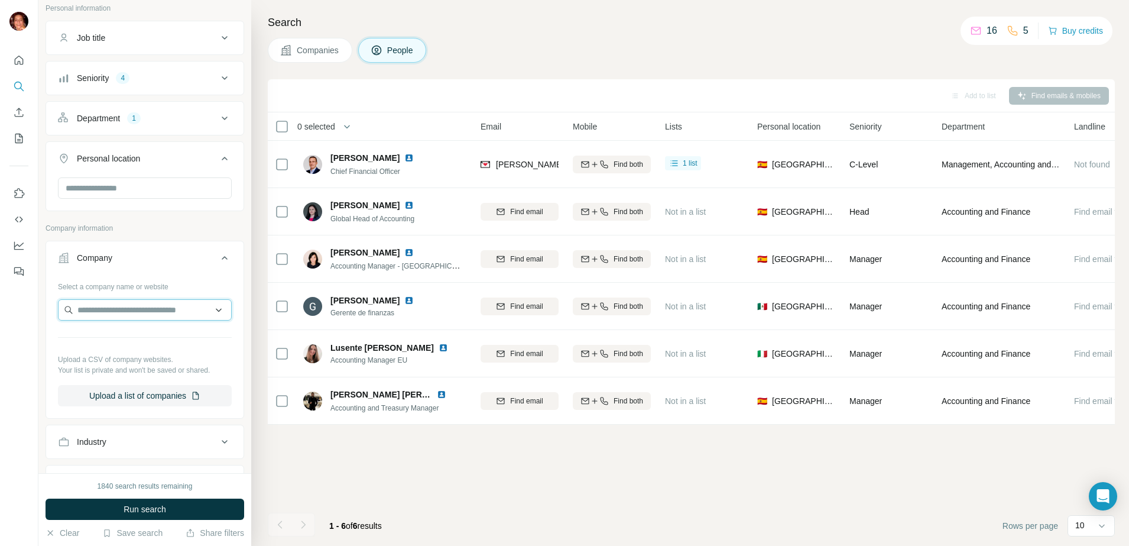
click at [93, 309] on input "text" at bounding box center [145, 309] width 174 height 21
click at [142, 315] on input "text" at bounding box center [145, 309] width 174 height 21
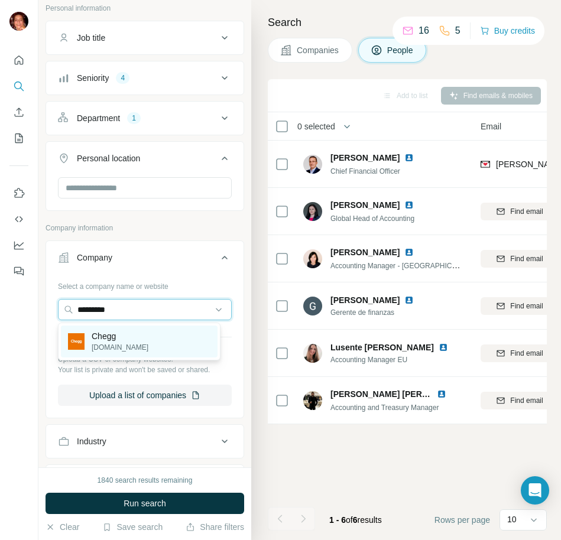
type input "*********"
click at [131, 332] on div "Chegg [DOMAIN_NAME]" at bounding box center [139, 342] width 157 height 32
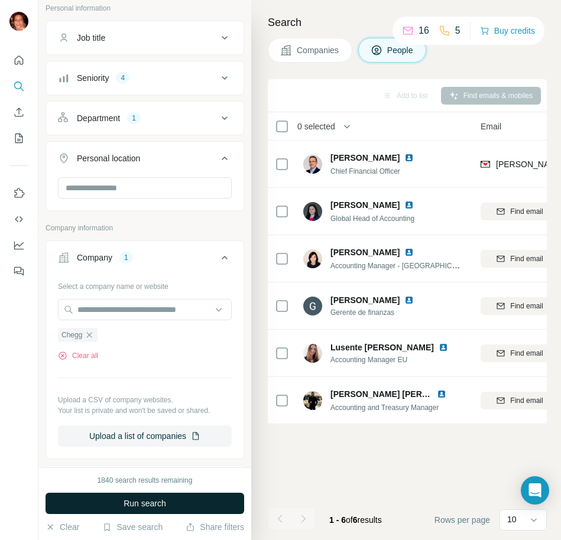
click at [121, 504] on button "Run search" at bounding box center [145, 503] width 199 height 21
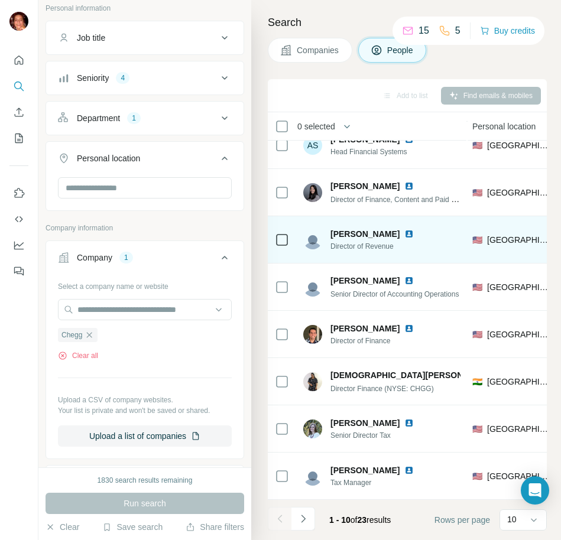
scroll to position [121, 410]
